Goal: Check status: Check status

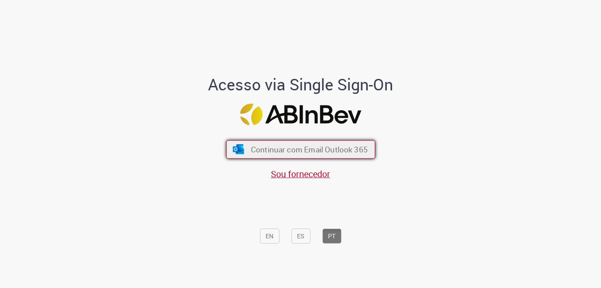
click at [327, 151] on span "Continuar com Email Outlook 365" at bounding box center [308, 149] width 117 height 10
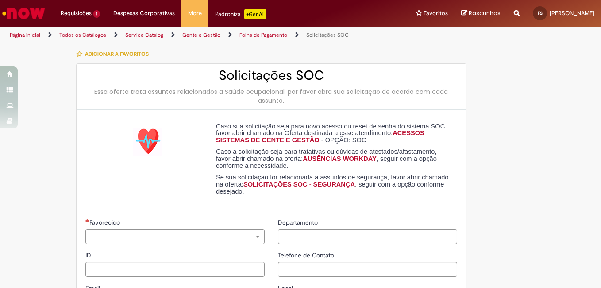
type input "**********"
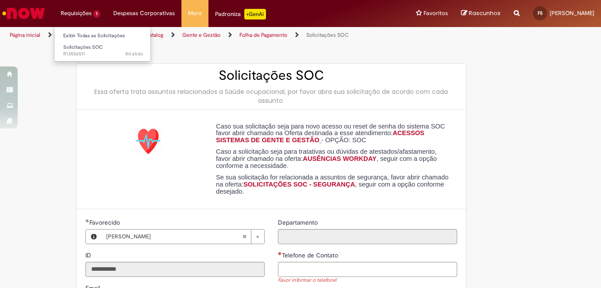
click at [78, 14] on li "Requisições 1 Exibir Todas as Solicitações Solicitações SOC 8d atrás 8 dias atr…" at bounding box center [80, 13] width 53 height 27
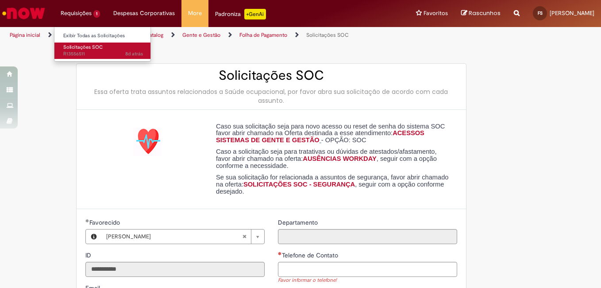
click at [79, 43] on link "Solicitações SOC 8d atrás 8 dias atrás R13556511" at bounding box center [102, 50] width 97 height 16
click at [79, 44] on span "Solicitações SOC" at bounding box center [82, 47] width 39 height 7
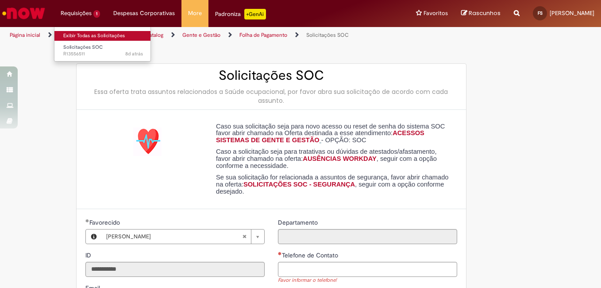
click at [83, 36] on link "Exibir Todas as Solicitações" at bounding box center [102, 36] width 97 height 10
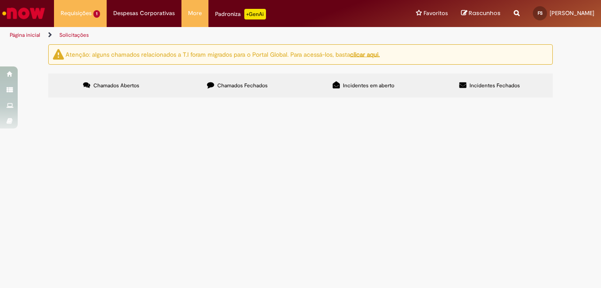
click at [381, 231] on main "Solicitações Atenção: alguns chamados relacionados a T.I foram migrados para o …" at bounding box center [300, 166] width 601 height 244
click at [290, 224] on main "Solicitações Atenção: alguns chamados relacionados a T.I foram migrados para o …" at bounding box center [300, 166] width 601 height 244
click at [374, 55] on u "clicar aqui." at bounding box center [365, 54] width 30 height 8
click at [0, 0] on button at bounding box center [0, 0] width 0 height 0
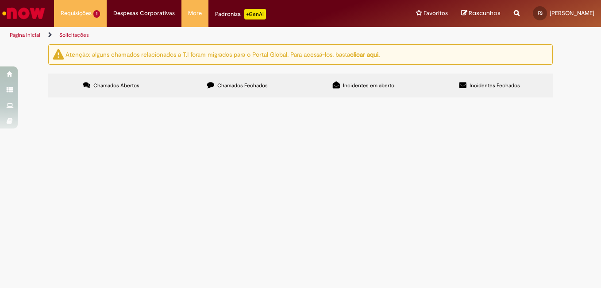
click at [131, 83] on span "Chamados Abertos" at bounding box center [116, 85] width 46 height 7
click at [242, 86] on span "Chamados Fechados" at bounding box center [242, 85] width 50 height 7
drag, startPoint x: 242, startPoint y: 86, endPoint x: 269, endPoint y: 149, distance: 68.8
click at [0, 0] on td "Boa tarde, por gentileza excluir a guia de atividades complementares do colabor…" at bounding box center [0, 0] width 0 height 0
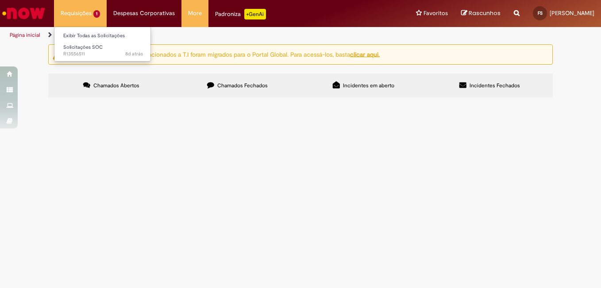
click at [74, 8] on li "Requisições 1 Exibir Todas as Solicitações Solicitações SOC 8d atrás 8 dias atr…" at bounding box center [80, 13] width 53 height 27
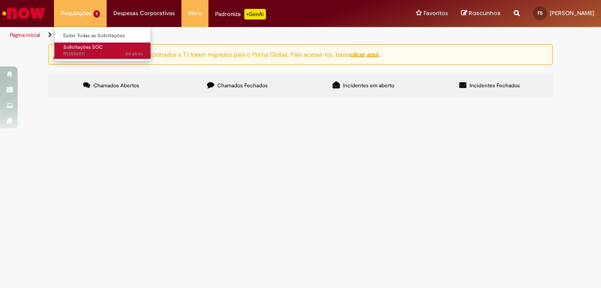
click at [93, 50] on span "Solicitações SOC" at bounding box center [82, 47] width 39 height 7
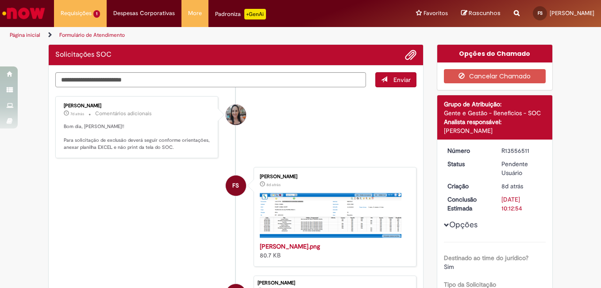
click at [476, 154] on div "Detalhes do tíquete Grupo de Atribuição: Gente e Gestão - Benefícios - SOC Anal…" at bounding box center [495, 252] width 116 height 314
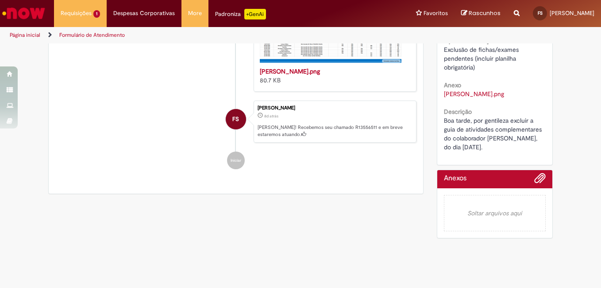
scroll to position [66, 0]
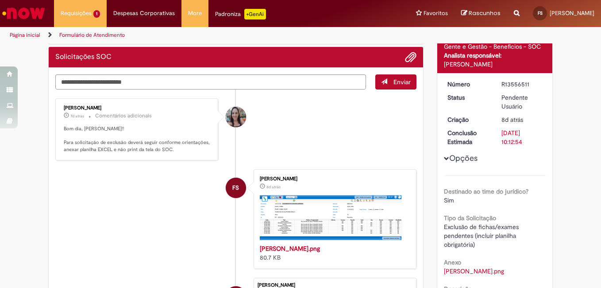
click at [152, 149] on p "Bom dia, [PERSON_NAME]!! Para solicitação de exclusão deverá seguir conforme or…" at bounding box center [137, 139] width 147 height 28
